Goal: Task Accomplishment & Management: Use online tool/utility

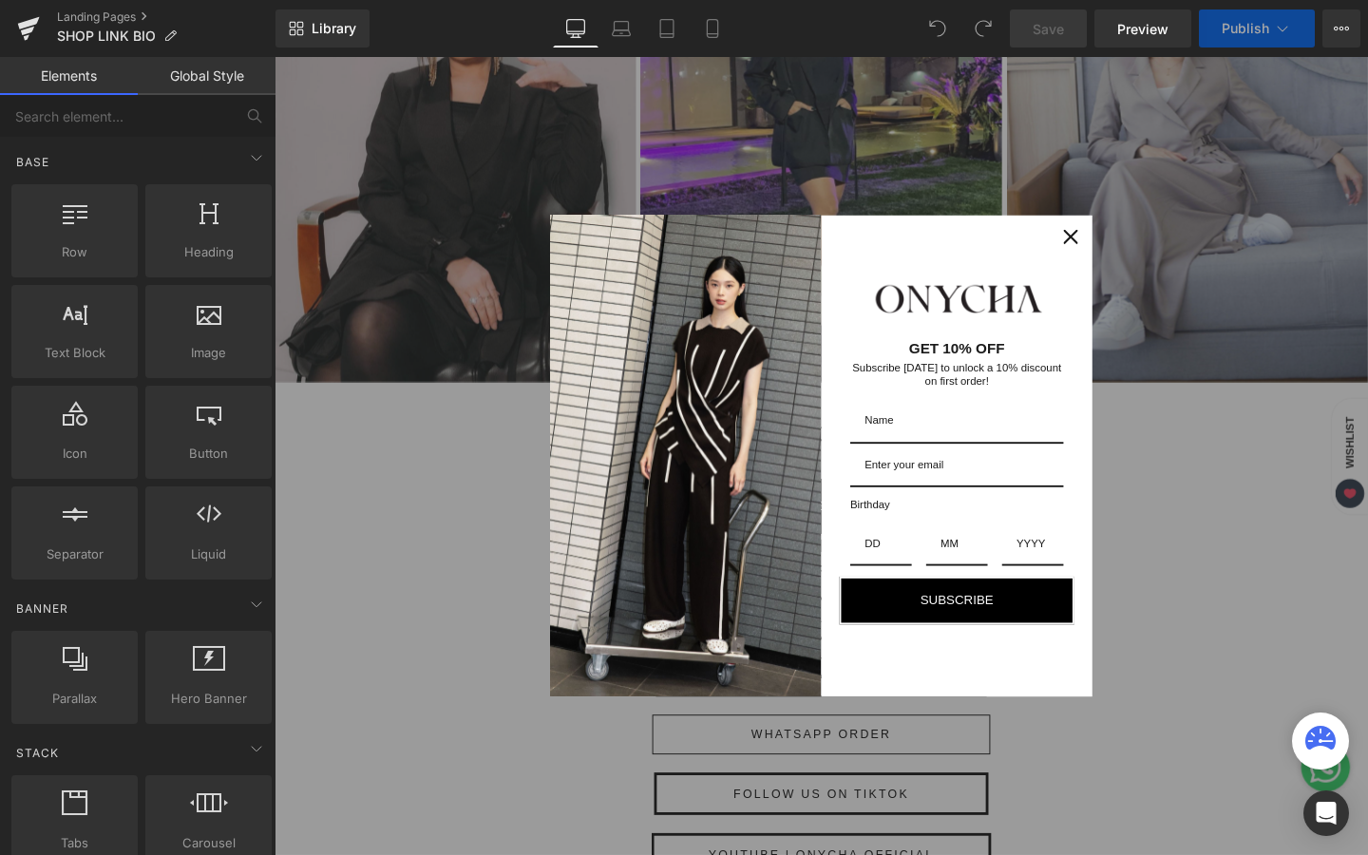
scroll to position [452, 0]
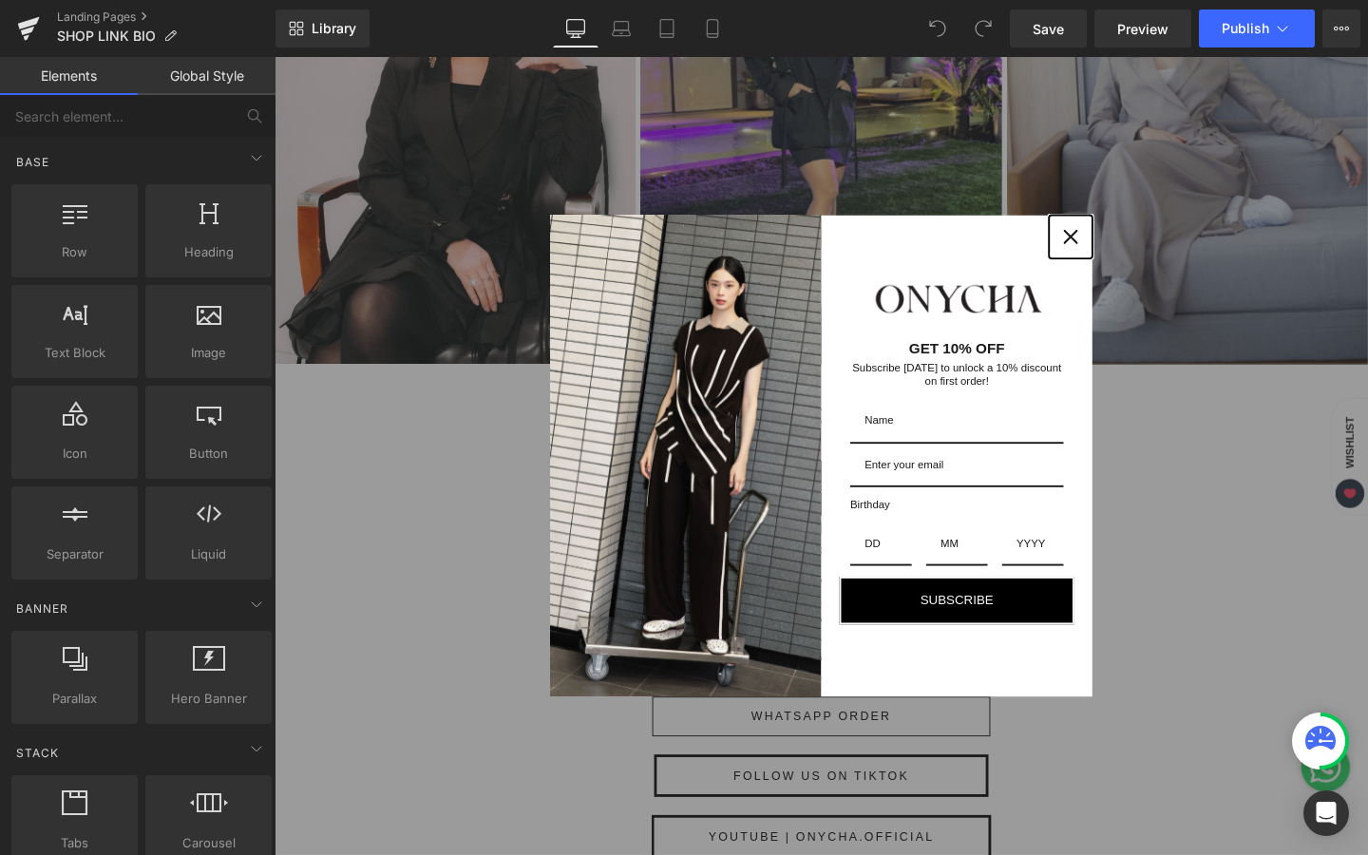
click at [1114, 250] on icon "close icon" at bounding box center [1111, 246] width 15 height 15
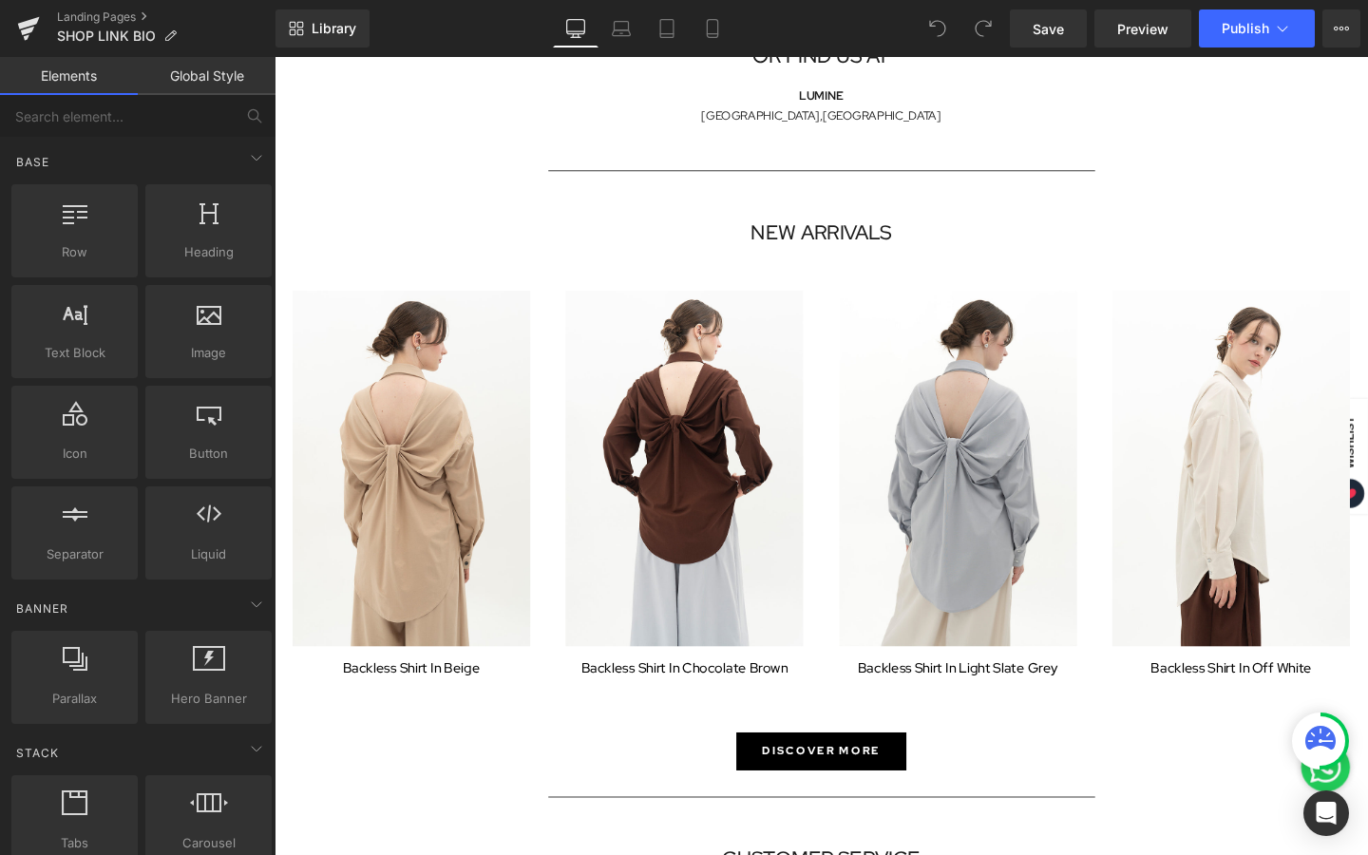
scroll to position [1421, 0]
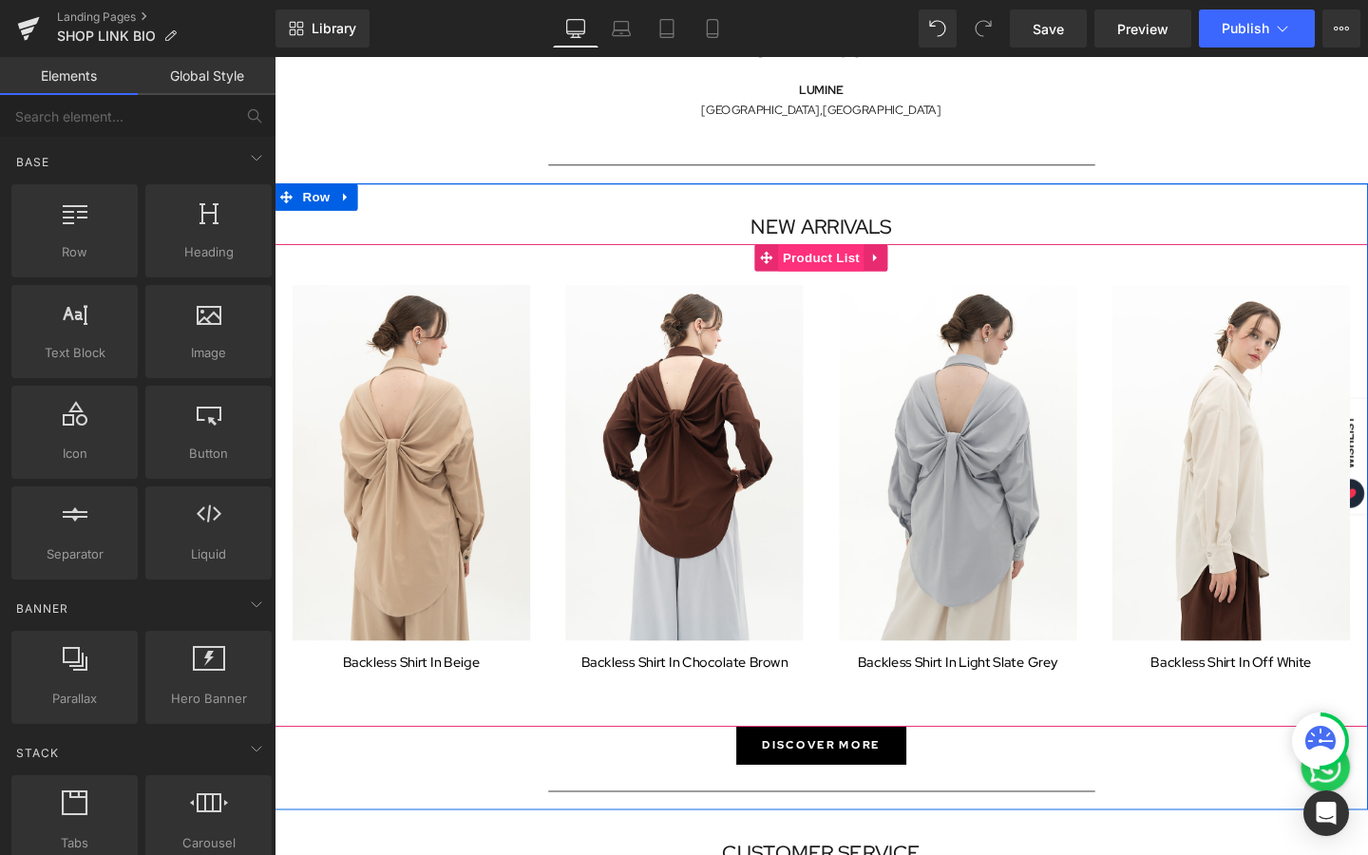
click at [841, 260] on span "Product List" at bounding box center [849, 268] width 90 height 29
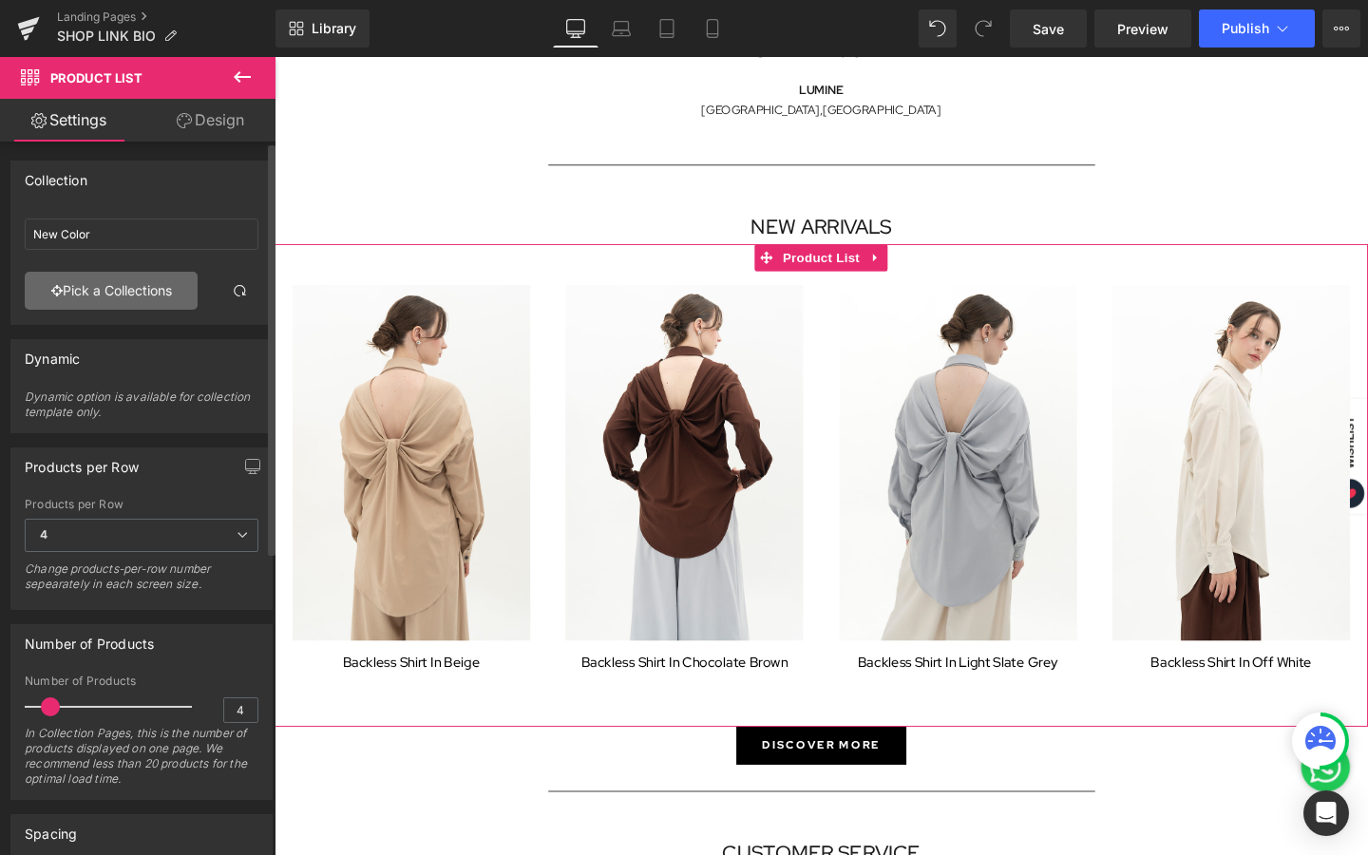
click at [154, 301] on link "Pick a Collections" at bounding box center [111, 291] width 173 height 38
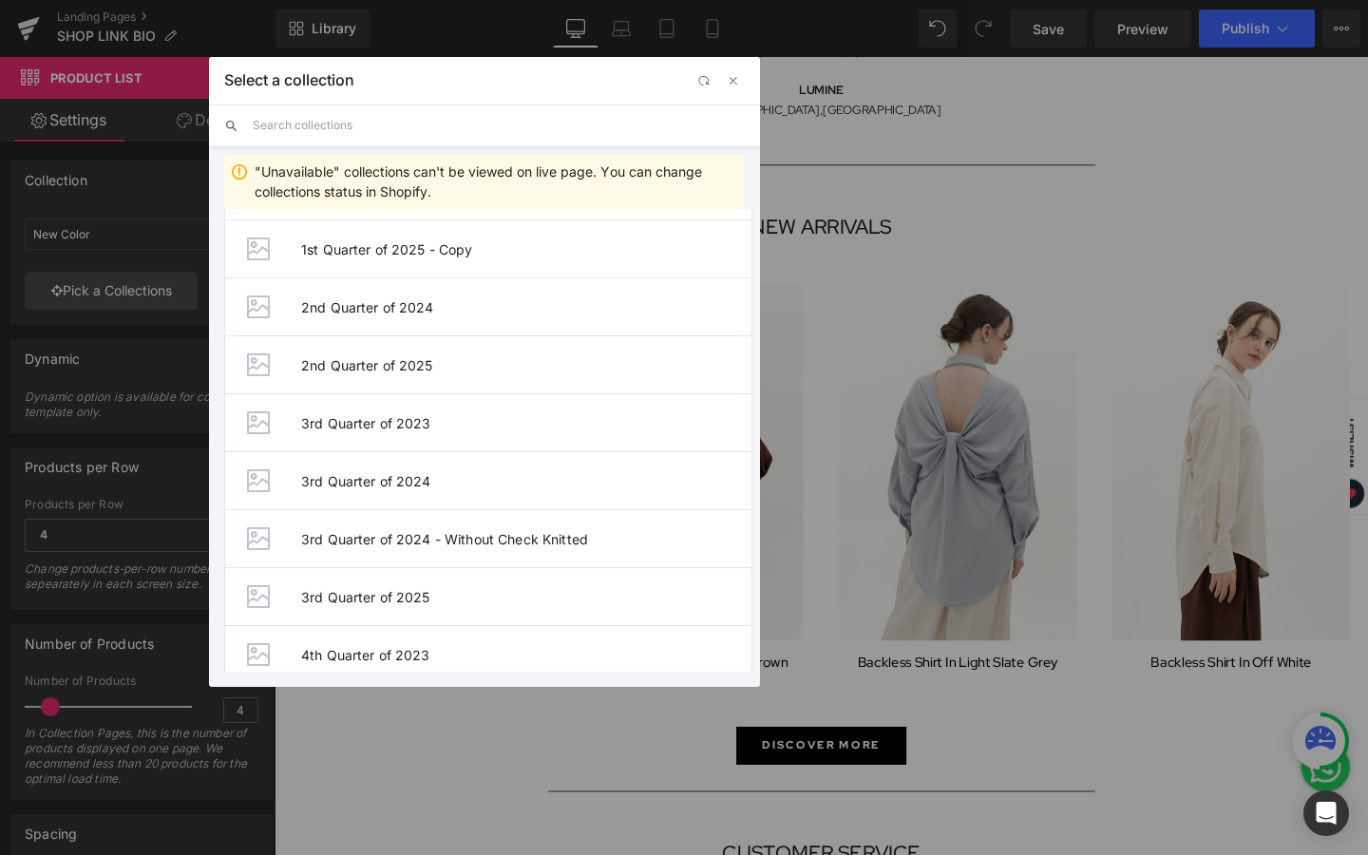
scroll to position [175, 0]
click at [357, 595] on span "3rd Quarter of 2025" at bounding box center [526, 593] width 450 height 16
type input "3rd Quarter of 2025"
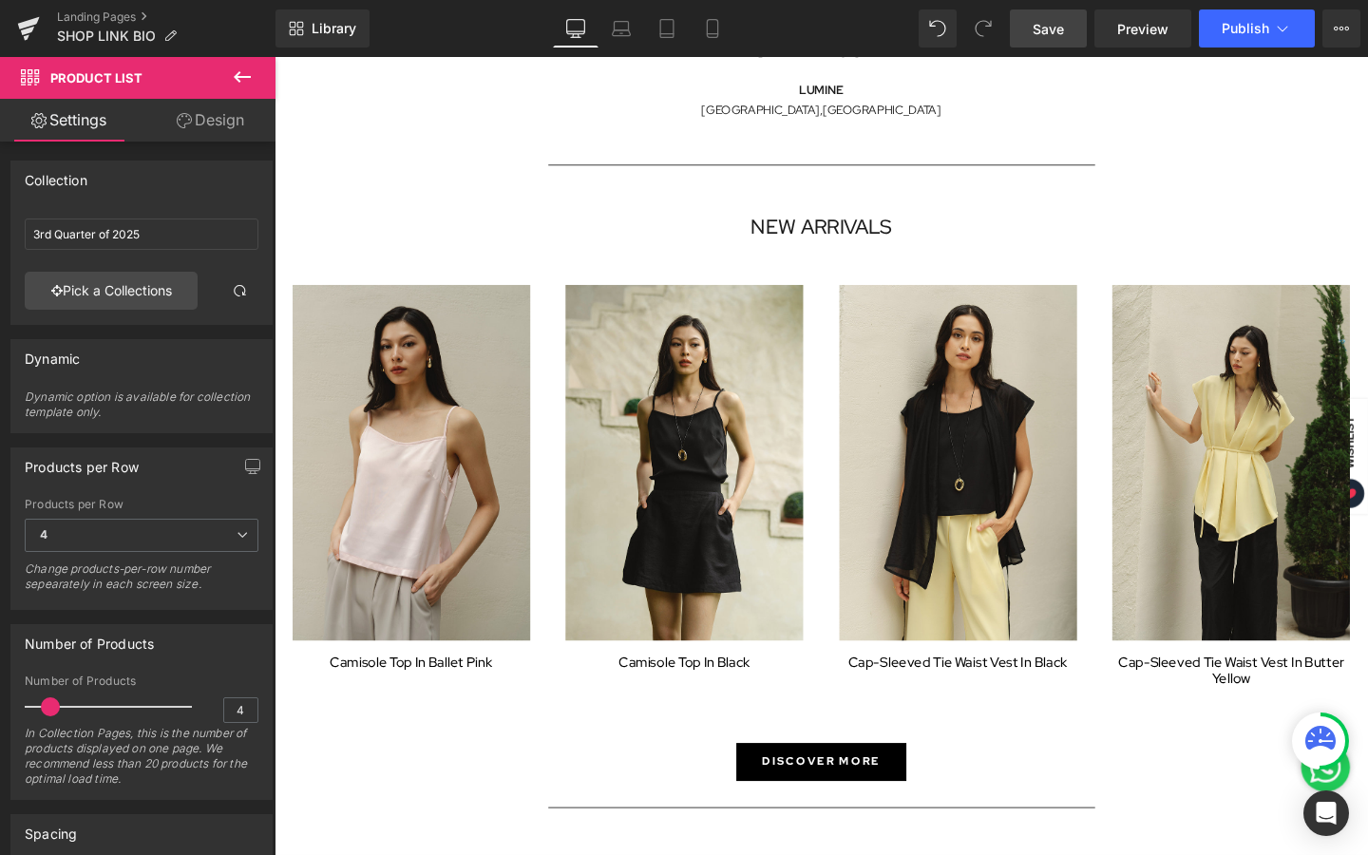
click at [1058, 39] on link "Save" at bounding box center [1048, 29] width 77 height 38
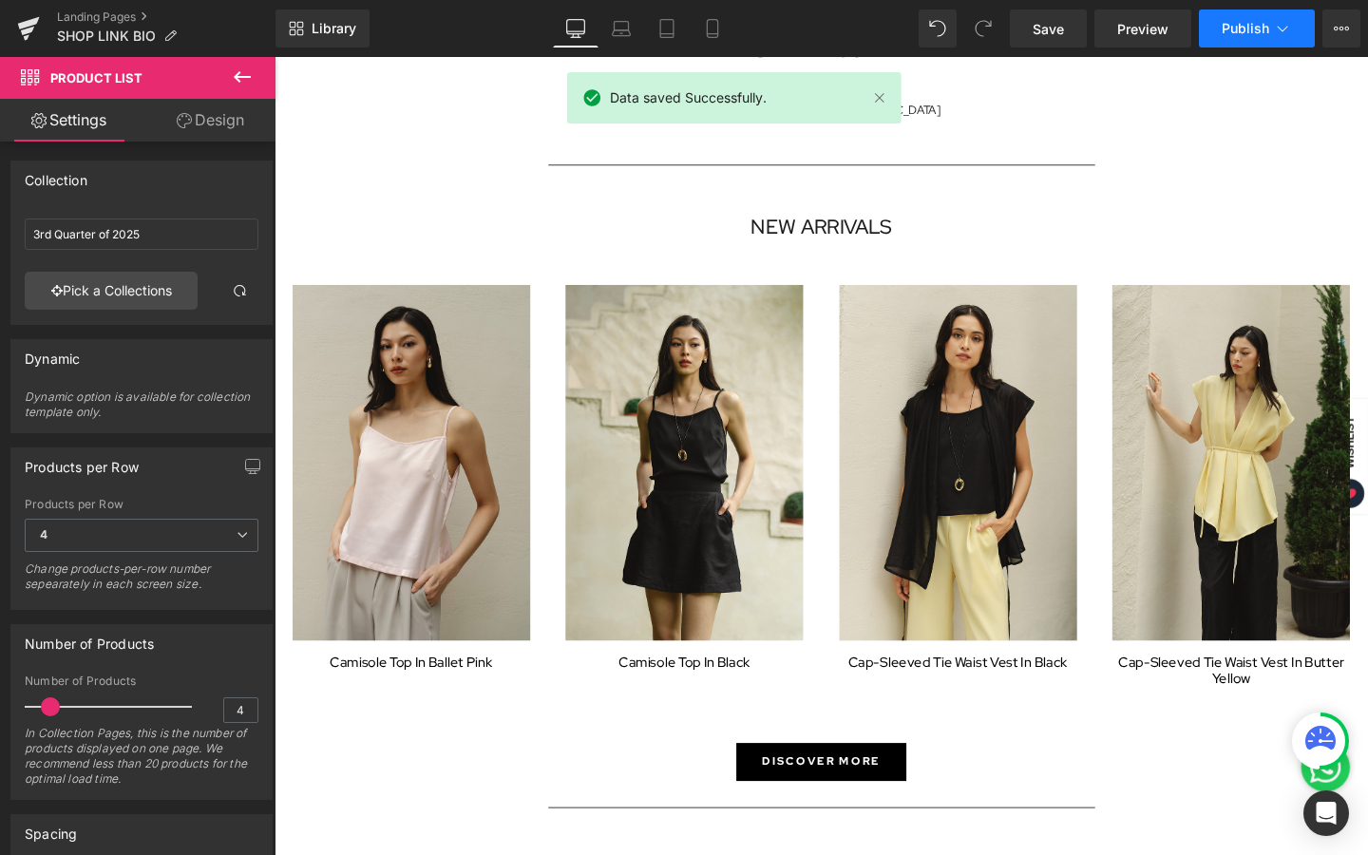
click at [1270, 24] on button "Publish" at bounding box center [1257, 29] width 116 height 38
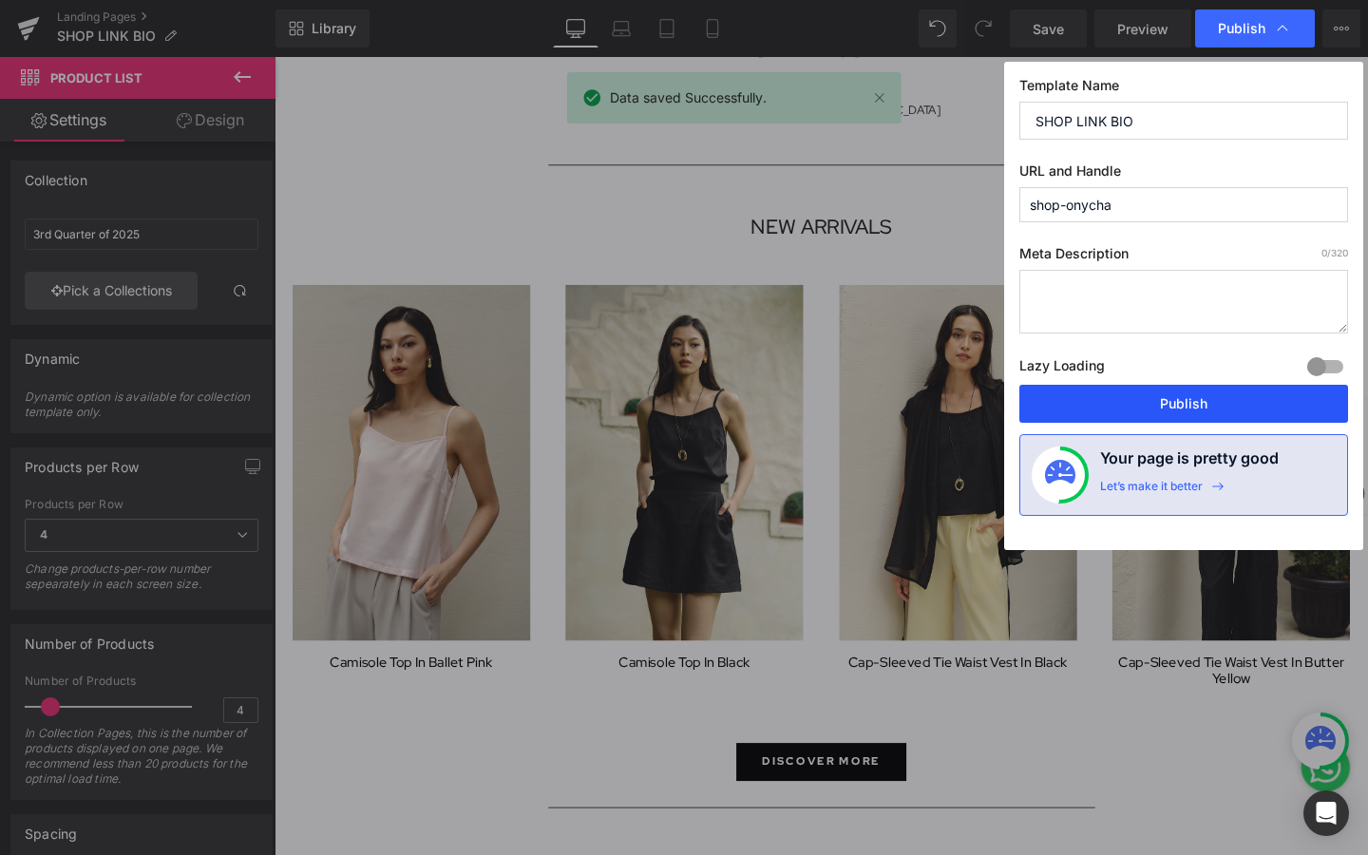
click at [1186, 400] on button "Publish" at bounding box center [1184, 404] width 329 height 38
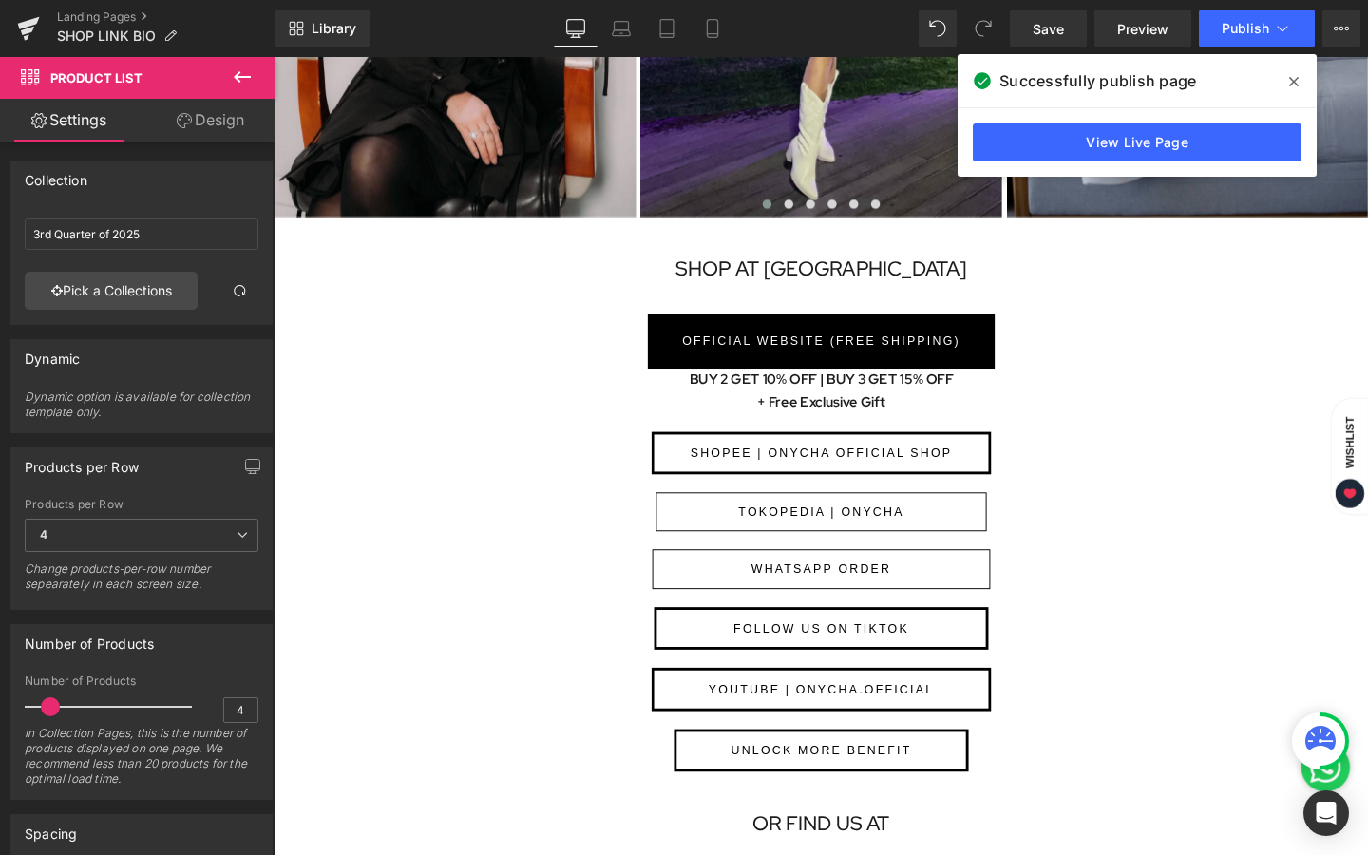
scroll to position [605, 0]
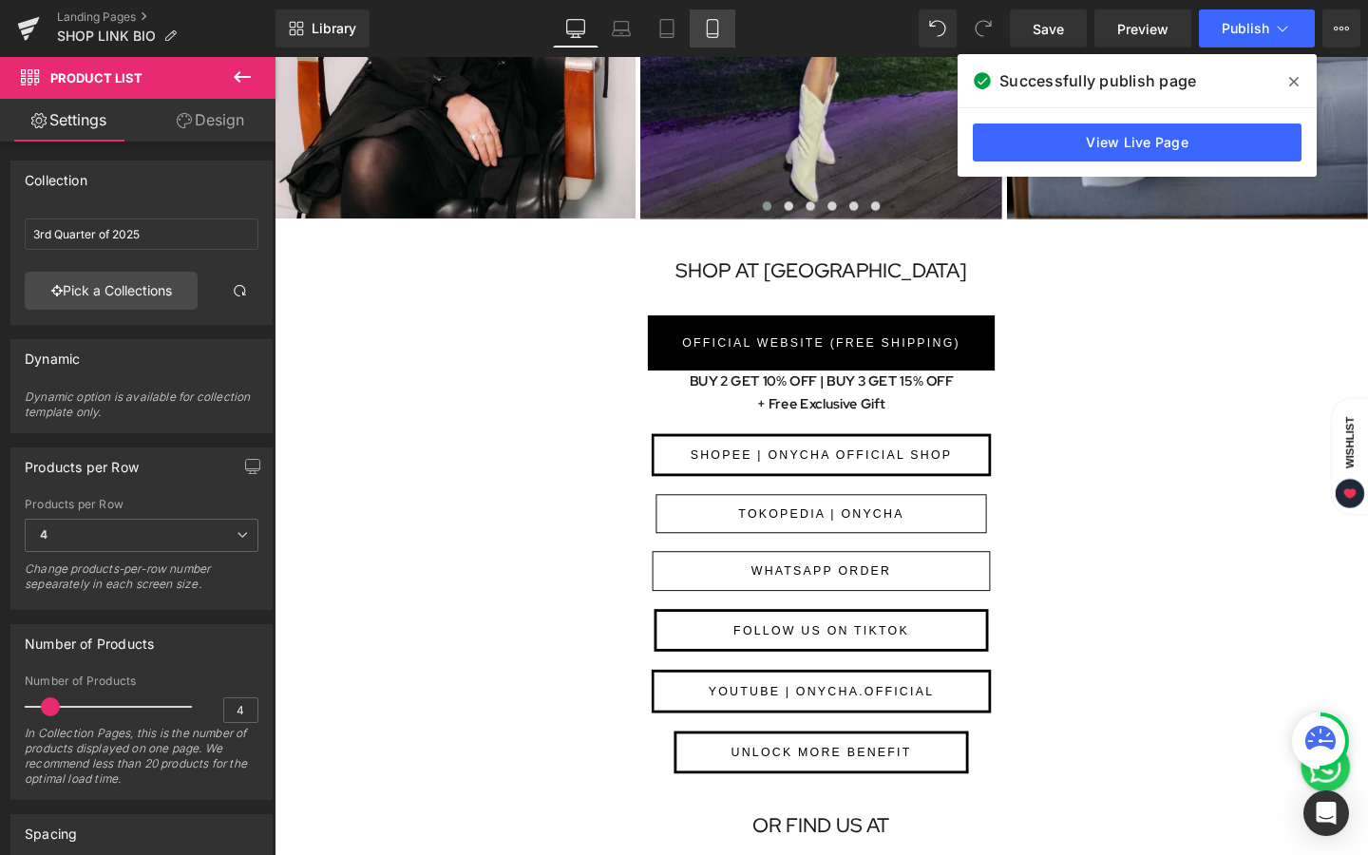
click at [720, 25] on icon at bounding box center [712, 28] width 19 height 19
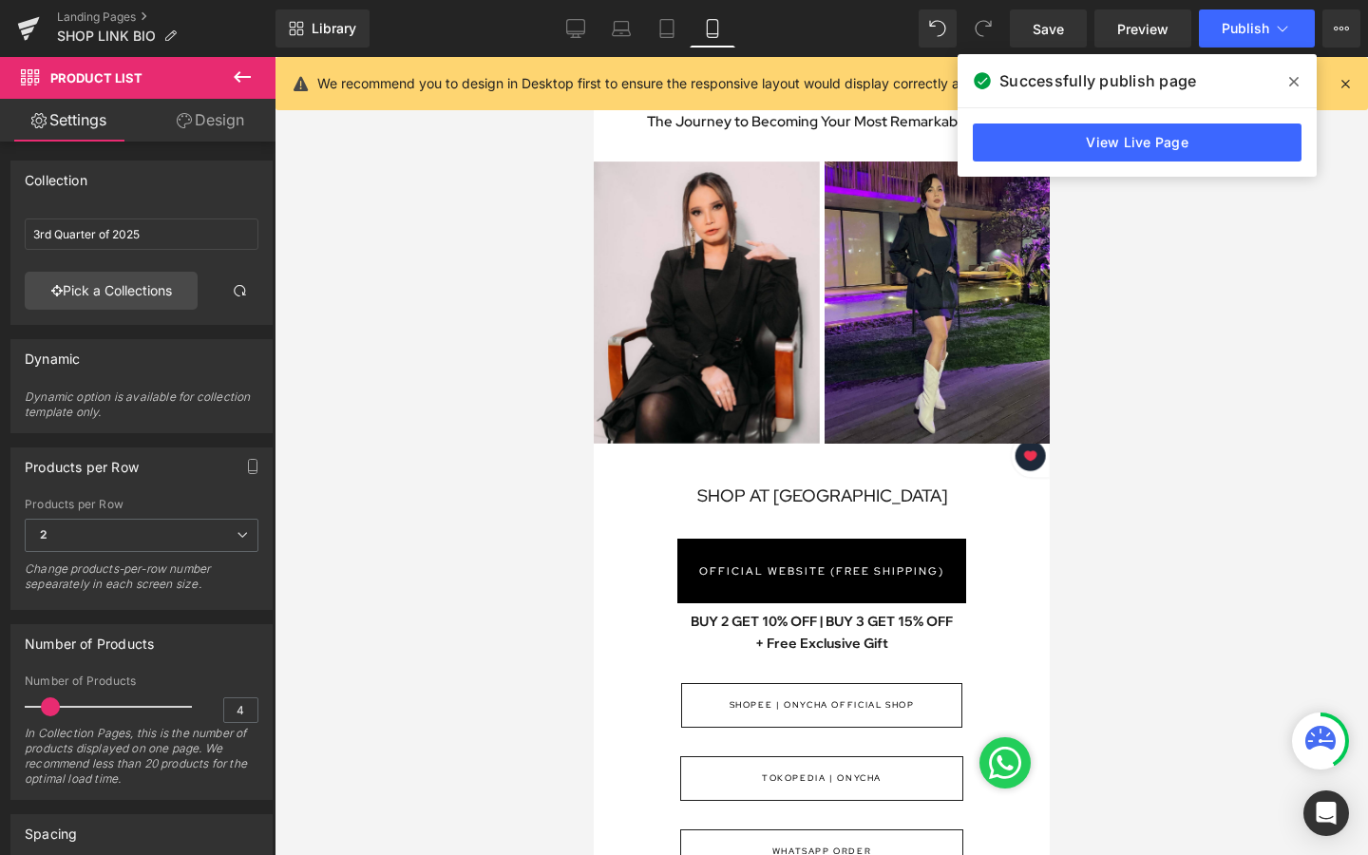
scroll to position [0, 0]
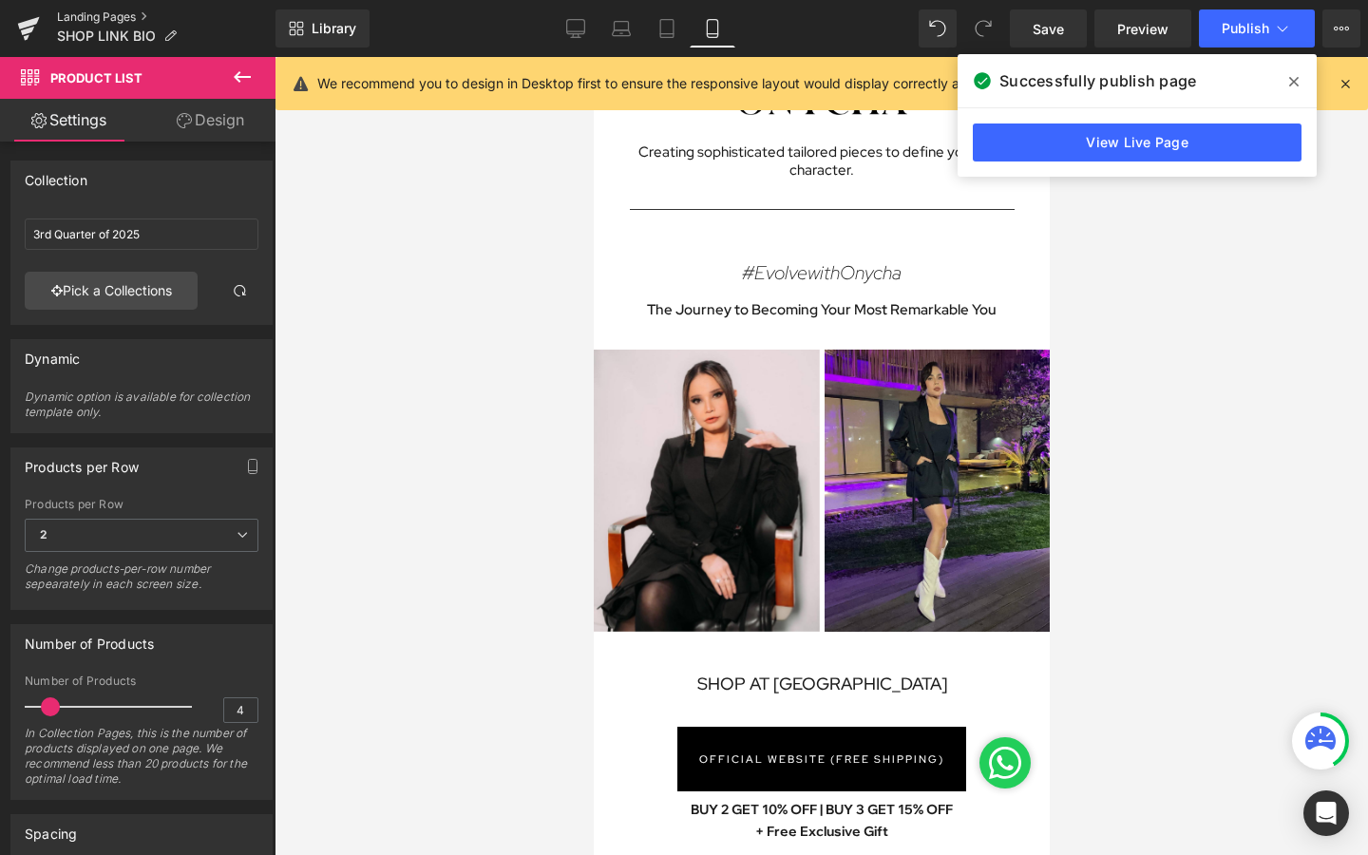
click at [73, 13] on link "Landing Pages" at bounding box center [166, 17] width 219 height 15
